Goal: Navigation & Orientation: Find specific page/section

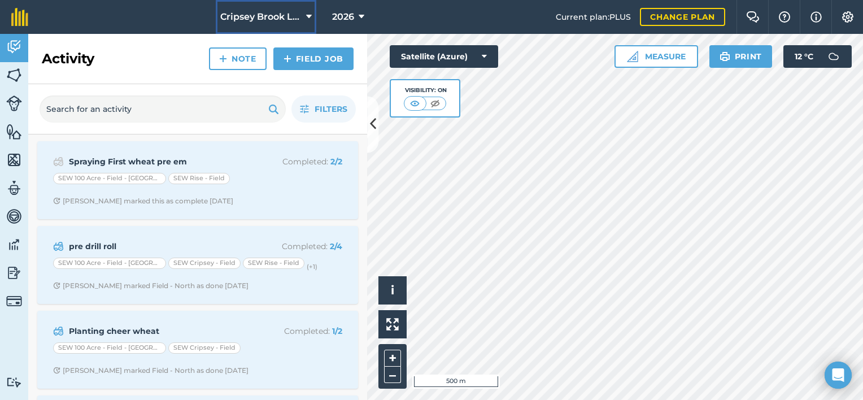
click at [312, 16] on button "Cripsey Brook Limited" at bounding box center [266, 17] width 101 height 34
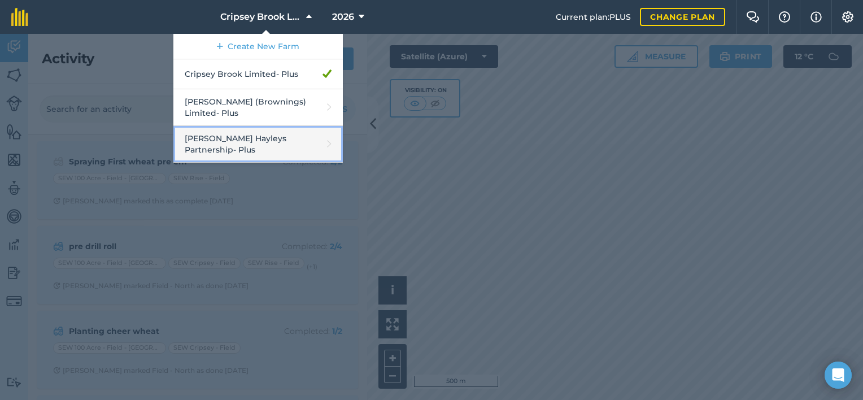
click at [241, 138] on link "Padfield Hayleys Partnership - Plus" at bounding box center [258, 144] width 170 height 37
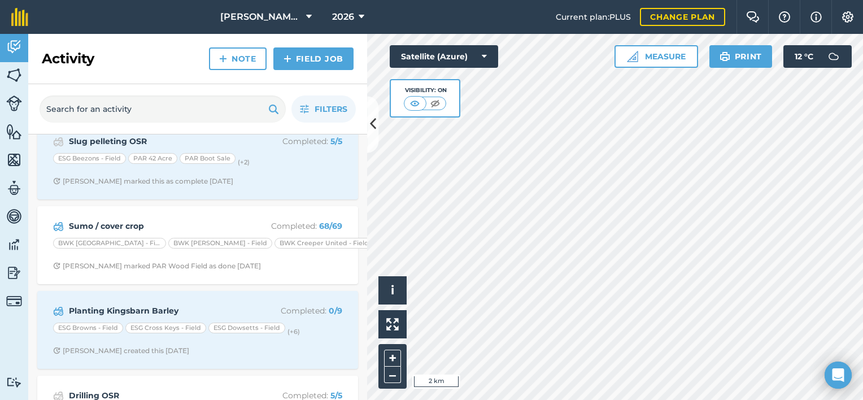
scroll to position [1854, 0]
